Goal: Communication & Community: Participate in discussion

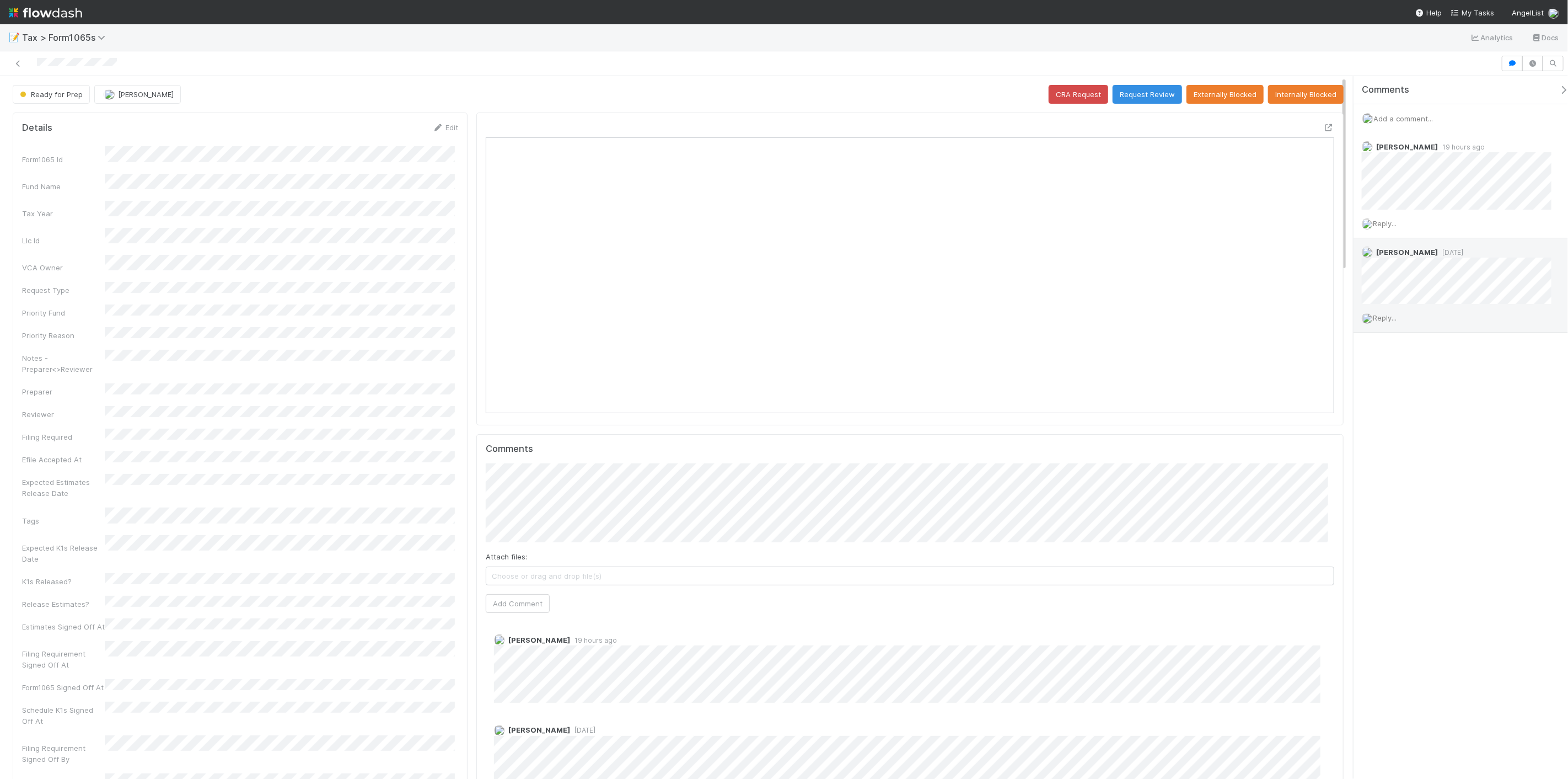
scroll to position [215, 423]
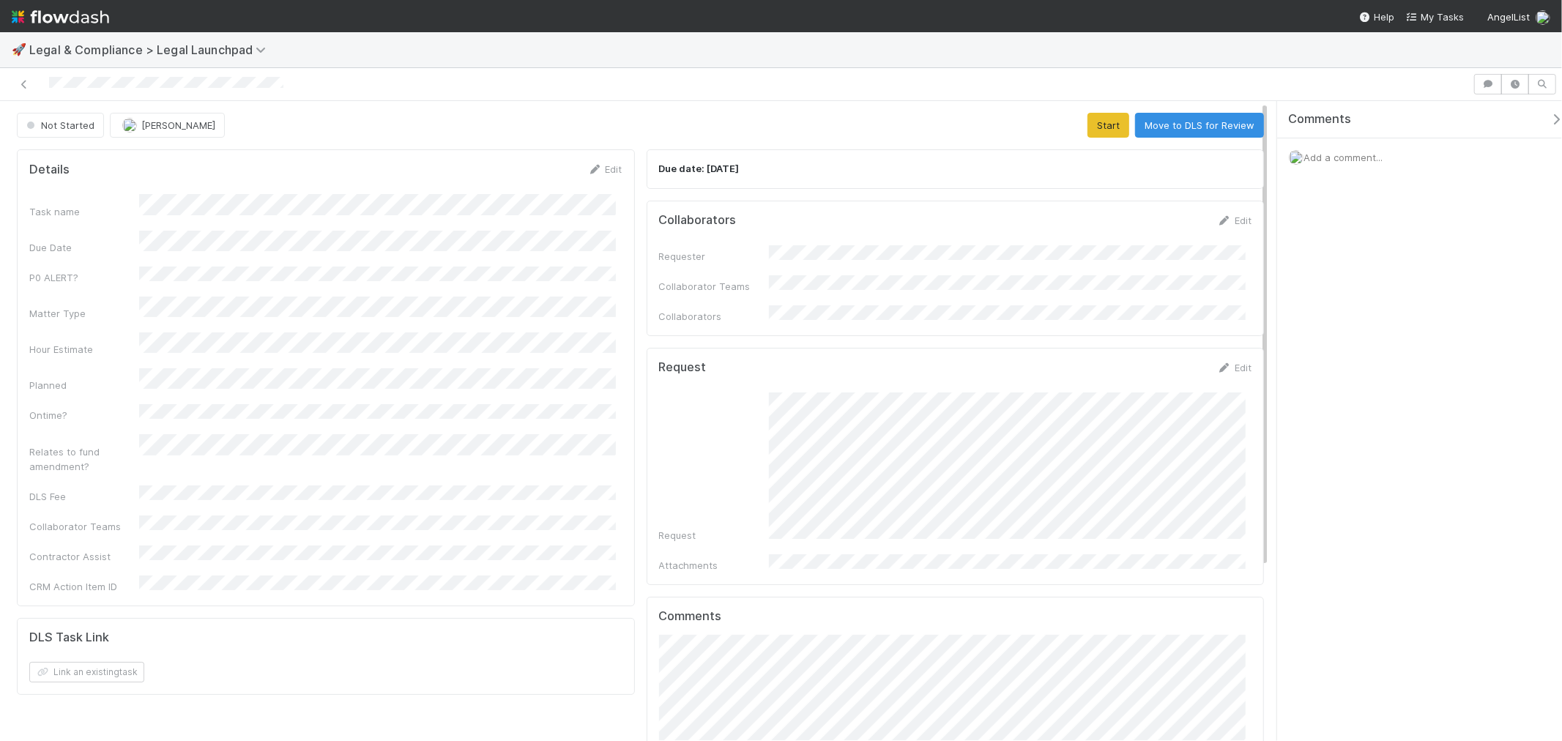
click at [1349, 156] on span "Add a comment..." at bounding box center [1342, 158] width 79 height 12
click at [1367, 255] on span "Suzanne Elovic" at bounding box center [1376, 255] width 74 height 12
click at [1432, 253] on span "Kate Bridge" at bounding box center [1477, 255] width 106 height 12
click at [1330, 434] on button "Add Comment" at bounding box center [1342, 423] width 85 height 25
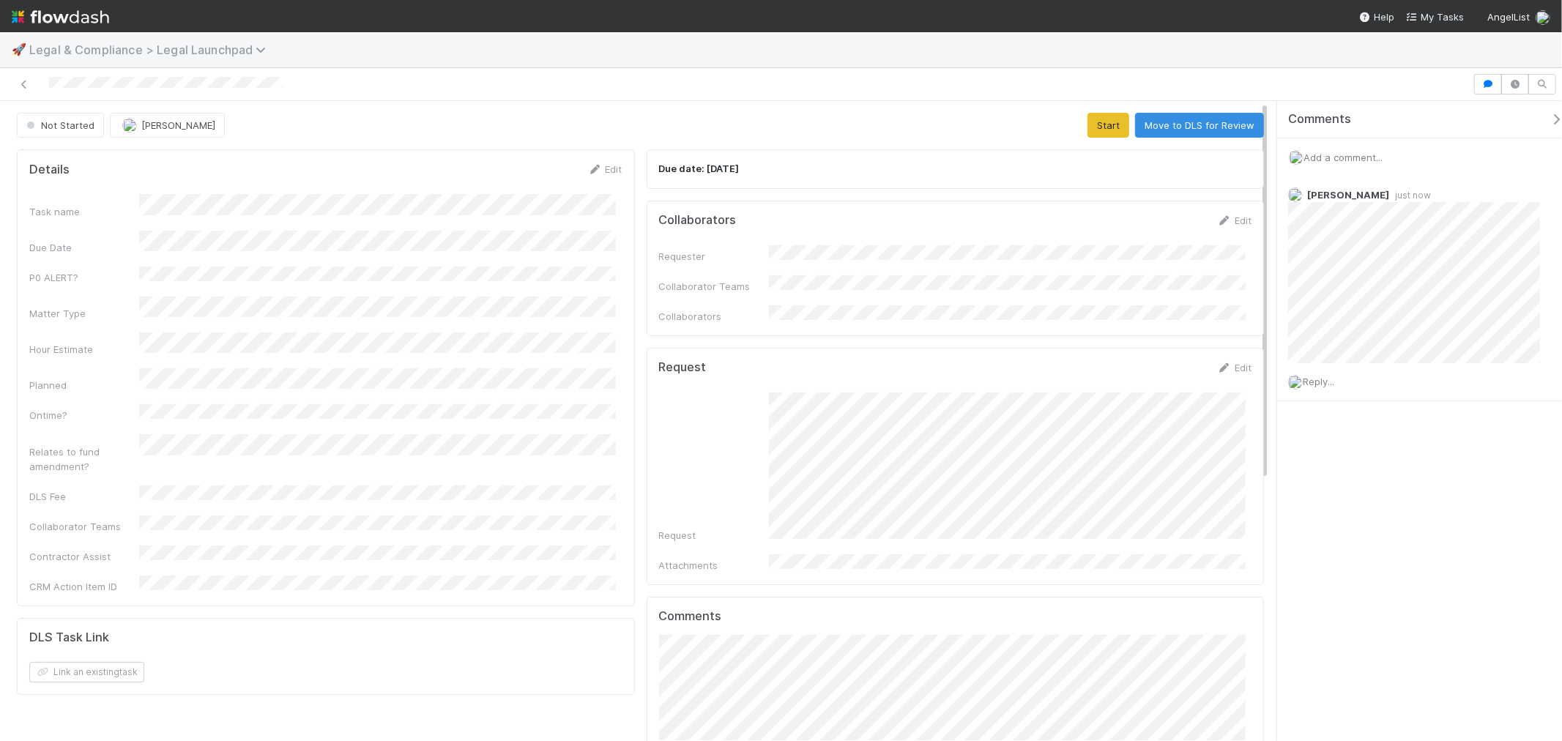
click at [208, 42] on span "Legal & Compliance > Legal Launchpad" at bounding box center [151, 49] width 244 height 15
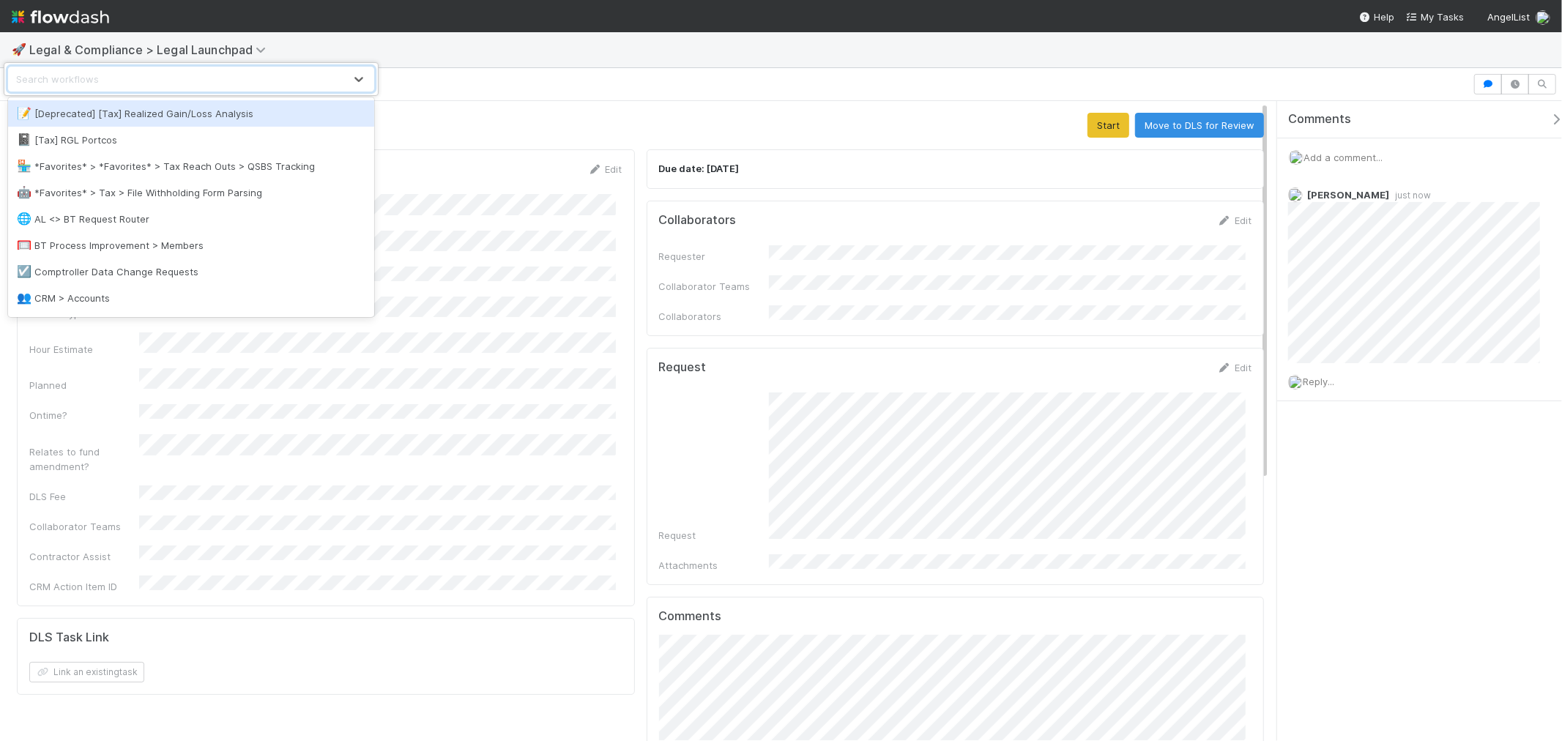
click at [611, 86] on div "option [Deprecated] [Tax] Realized Gain/Loss Analysis focused, 1 of 58. 58 resu…" at bounding box center [781, 370] width 1562 height 741
